Goal: Book appointment/travel/reservation

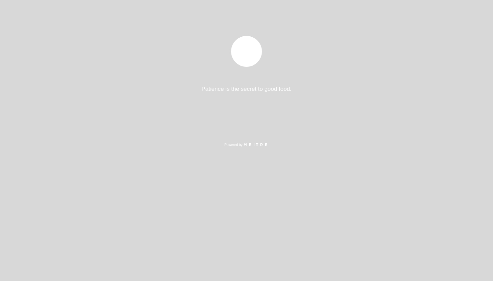
select select "es"
